Goal: Information Seeking & Learning: Learn about a topic

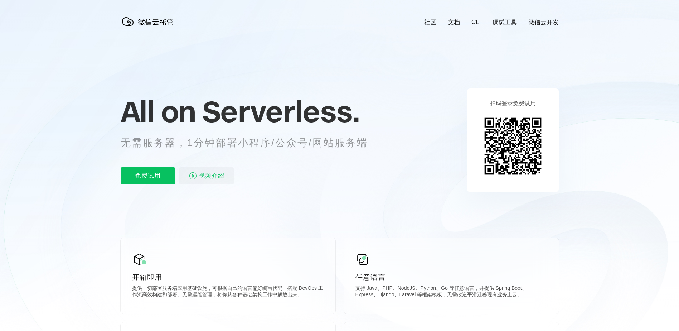
scroll to position [0, 1272]
drag, startPoint x: 126, startPoint y: 143, endPoint x: 149, endPoint y: 142, distance: 22.6
click at [149, 142] on p "无需服务器，1分钟部署小程序/公众号/网站服务端" at bounding box center [251, 143] width 260 height 14
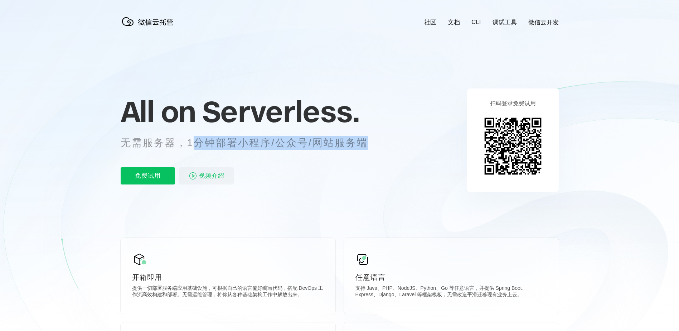
drag, startPoint x: 149, startPoint y: 142, endPoint x: 377, endPoint y: 144, distance: 227.9
click at [377, 144] on p "无需服务器，1分钟部署小程序/公众号/网站服务端" at bounding box center [251, 143] width 260 height 14
drag, startPoint x: 377, startPoint y: 144, endPoint x: 359, endPoint y: 154, distance: 20.2
click at [359, 154] on div "All on Serverless. 无需服务器，1分钟部署小程序/公众号/网站服务端 免费试用 视频介绍" at bounding box center [253, 140] width 265 height 104
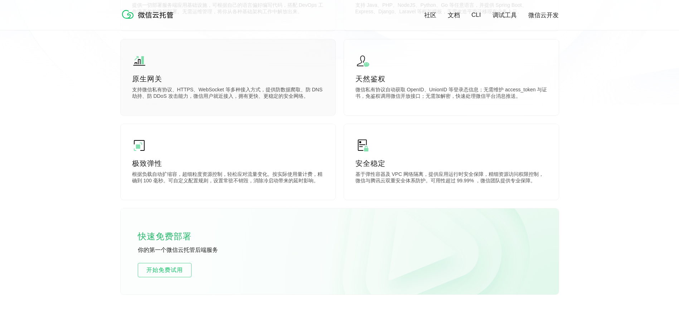
scroll to position [215, 0]
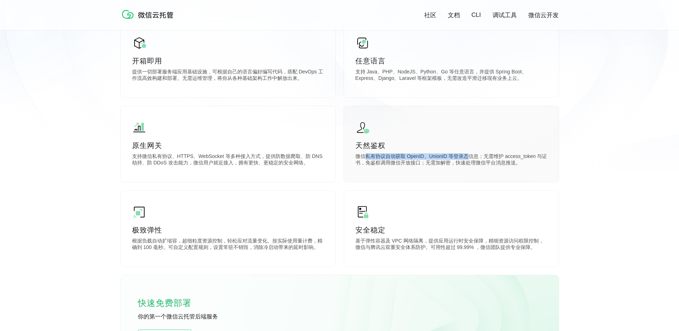
drag, startPoint x: 366, startPoint y: 155, endPoint x: 470, endPoint y: 155, distance: 104.1
click at [470, 155] on p "微信私有协议自动获取 OpenID、UnionID 等登录态信息；无需维护 access_token 与证书，免鉴权调用微信开放接口；无需加解密，快速处理微信…" at bounding box center [451, 160] width 192 height 14
drag, startPoint x: 470, startPoint y: 155, endPoint x: 360, endPoint y: 161, distance: 110.0
click at [360, 161] on p "微信私有协议自动获取 OpenID、UnionID 等登录态信息；无需维护 access_token 与证书，免鉴权调用微信开放接口；无需加解密，快速处理微信…" at bounding box center [451, 160] width 192 height 14
drag, startPoint x: 360, startPoint y: 161, endPoint x: 417, endPoint y: 163, distance: 56.6
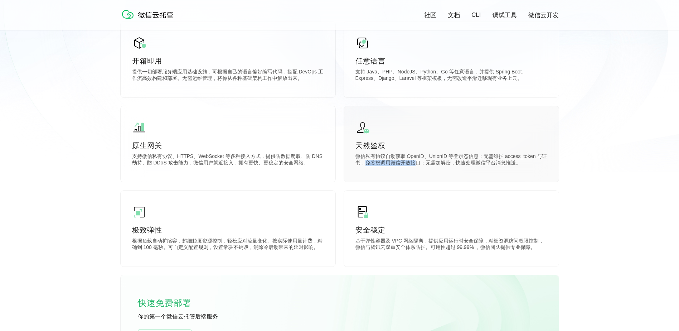
click at [417, 163] on p "微信私有协议自动获取 OpenID、UnionID 等登录态信息；无需维护 access_token 与证书，免鉴权调用微信开放接口；无需加解密，快速处理微信…" at bounding box center [451, 160] width 192 height 14
drag, startPoint x: 417, startPoint y: 163, endPoint x: 449, endPoint y: 163, distance: 32.6
click at [449, 163] on p "微信私有协议自动获取 OpenID、UnionID 等登录态信息；无需维护 access_token 与证书，免鉴权调用微信开放接口；无需加解密，快速处理微信…" at bounding box center [451, 160] width 192 height 14
drag, startPoint x: 449, startPoint y: 163, endPoint x: 527, endPoint y: 163, distance: 77.6
click at [527, 163] on p "微信私有协议自动获取 OpenID、UnionID 等登录态信息；无需维护 access_token 与证书，免鉴权调用微信开放接口；无需加解密，快速处理微信…" at bounding box center [451, 160] width 192 height 14
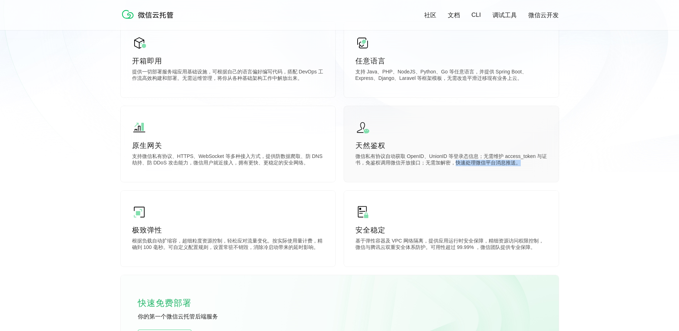
click at [527, 165] on p "微信私有协议自动获取 OpenID、UnionID 等登录态信息；无需维护 access_token 与证书，免鉴权调用微信开放接口；无需加解密，快速处理微信…" at bounding box center [451, 160] width 192 height 14
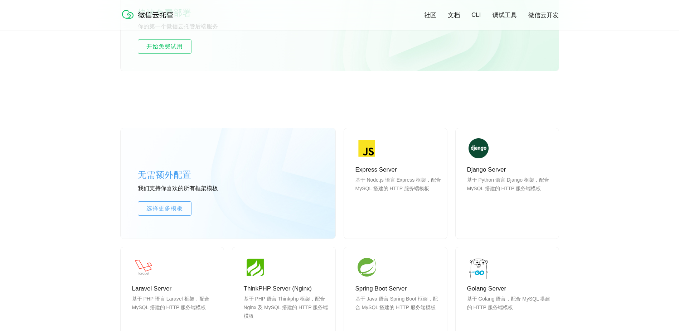
scroll to position [537, 0]
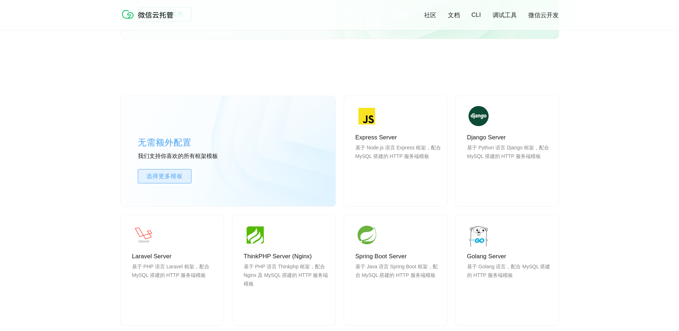
click at [160, 177] on span "选择更多模板" at bounding box center [164, 176] width 53 height 9
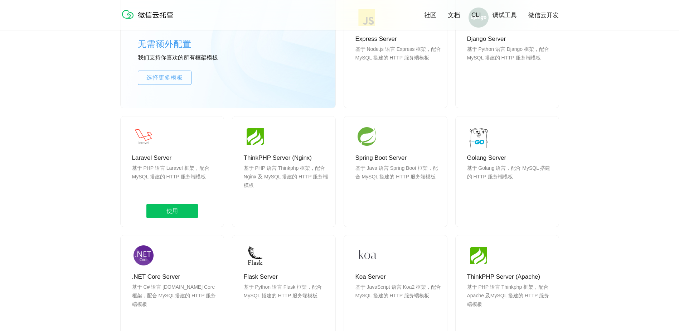
scroll to position [644, 0]
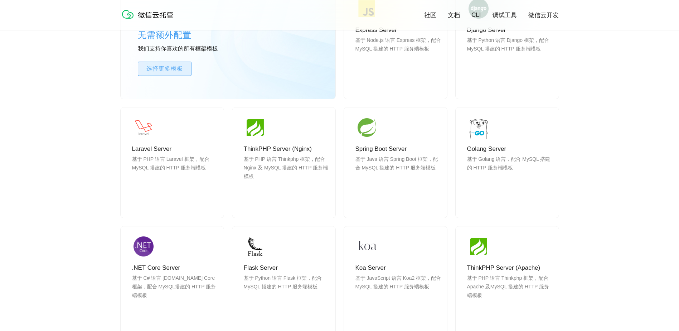
click at [176, 67] on span "选择更多模板" at bounding box center [164, 68] width 53 height 9
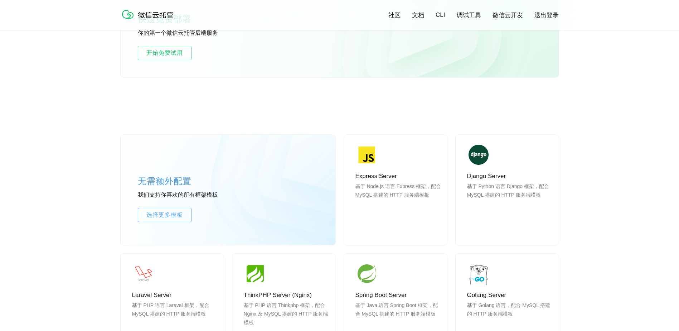
scroll to position [572, 0]
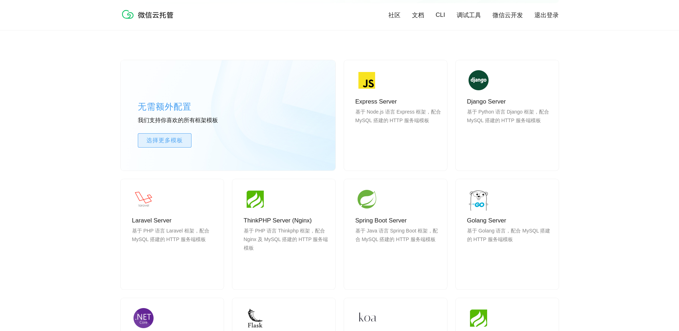
click at [176, 142] on span "选择更多模板" at bounding box center [164, 140] width 53 height 9
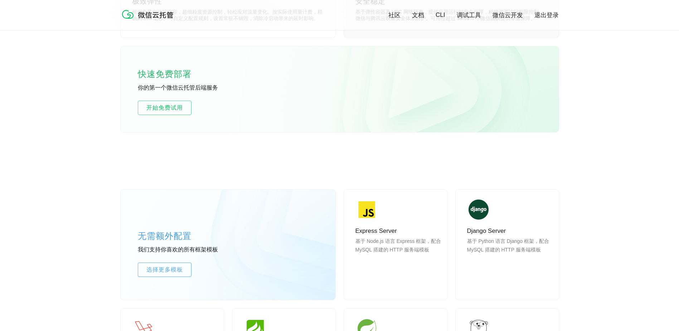
scroll to position [393, 0]
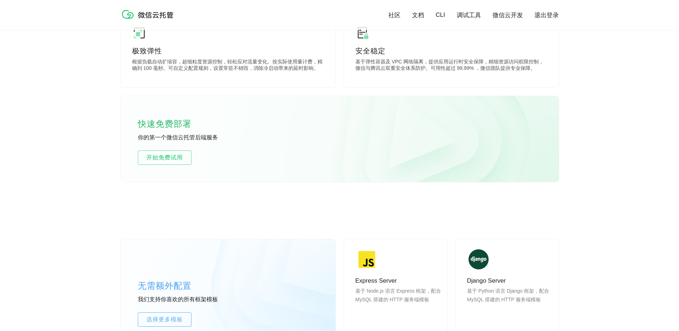
click at [418, 10] on div "社区 文档 CLI 调试工具 微信云开发 退出登录" at bounding box center [340, 15] width 438 height 16
click at [418, 11] on link "文档" at bounding box center [418, 15] width 12 height 8
